Goal: Complete application form: Complete application form

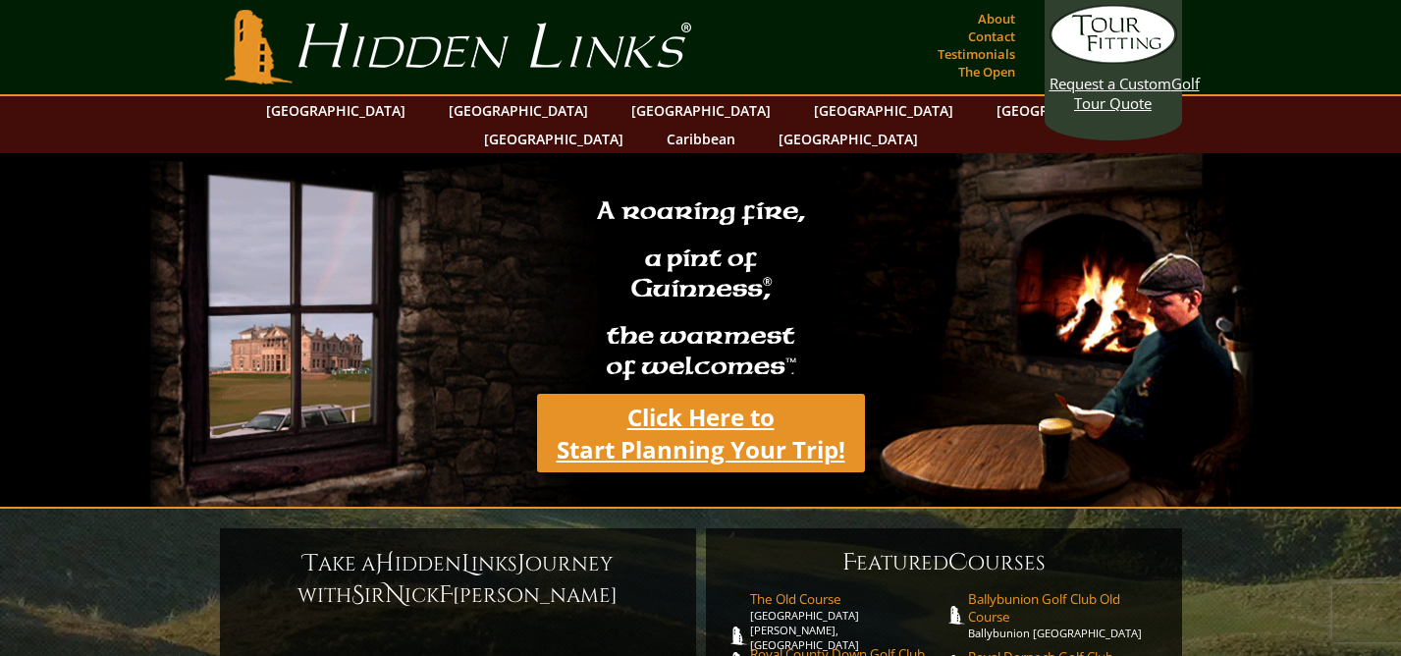
click at [701, 394] on link "Click Here to Start Planning Your Trip!" at bounding box center [701, 433] width 328 height 79
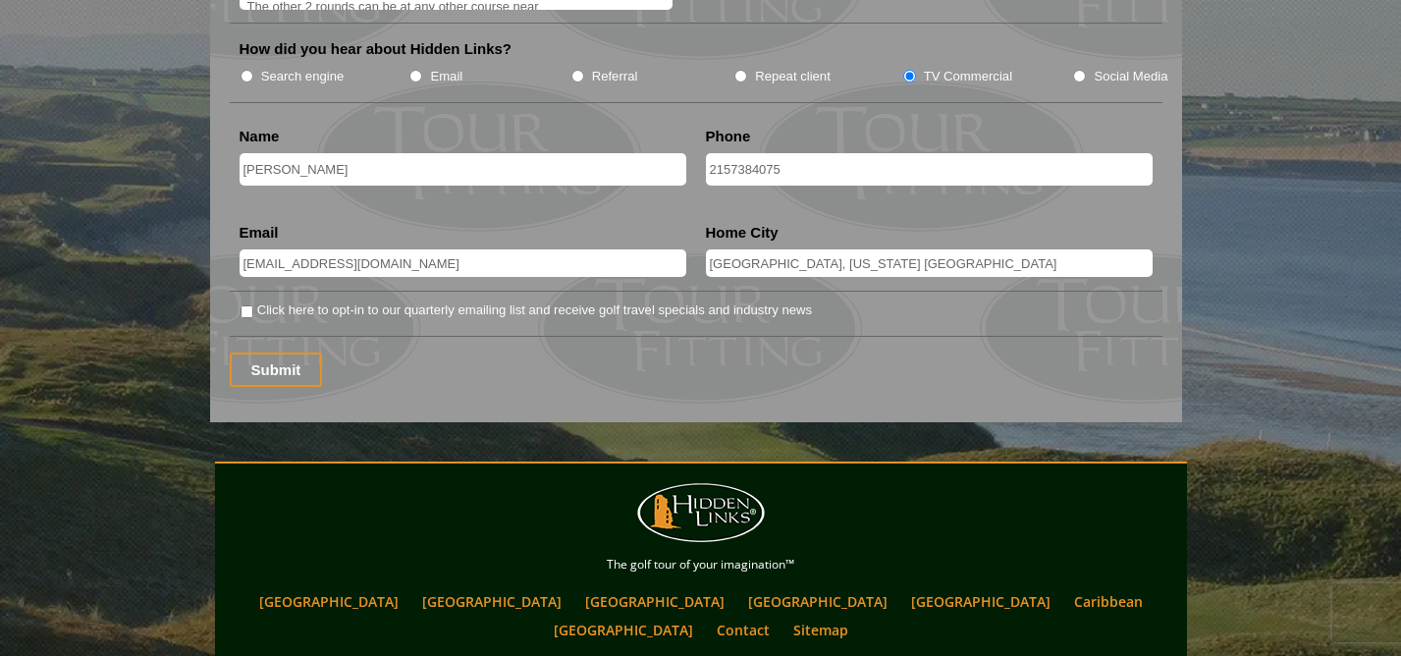
scroll to position [2633, 0]
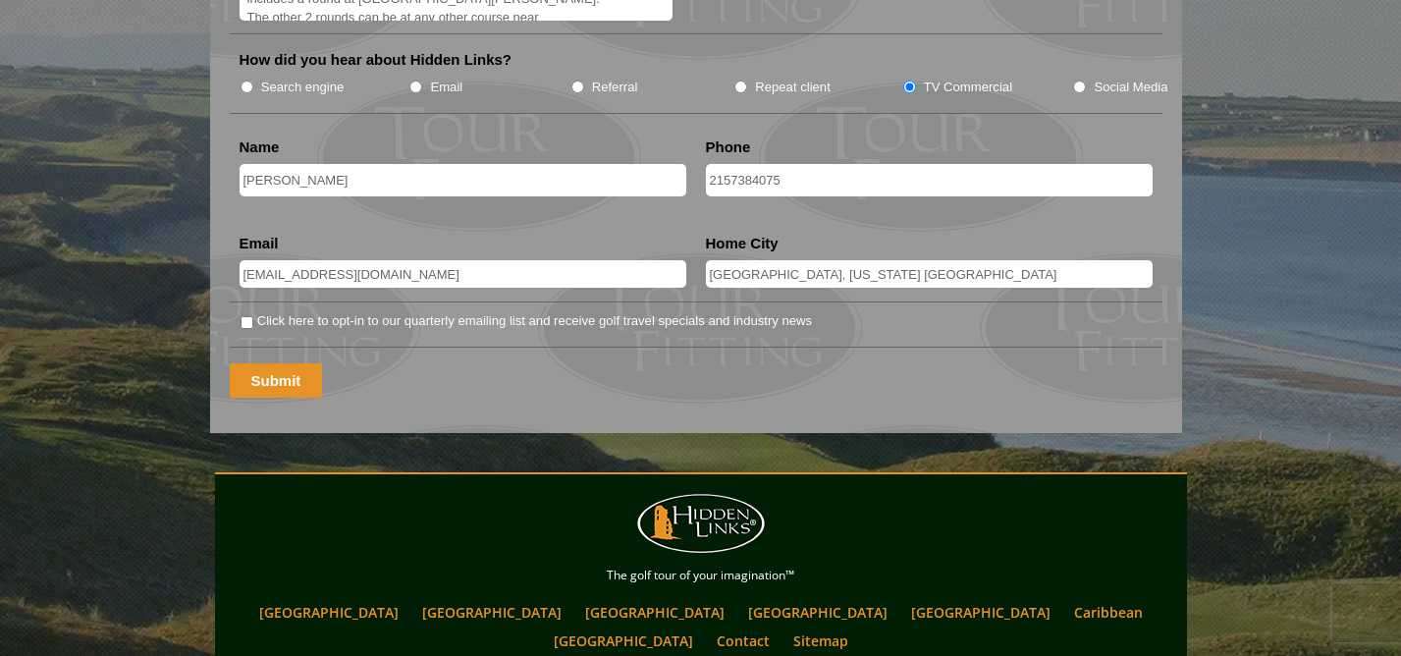
click at [275, 363] on input "Submit" at bounding box center [276, 380] width 93 height 34
